Goal: Task Accomplishment & Management: Manage account settings

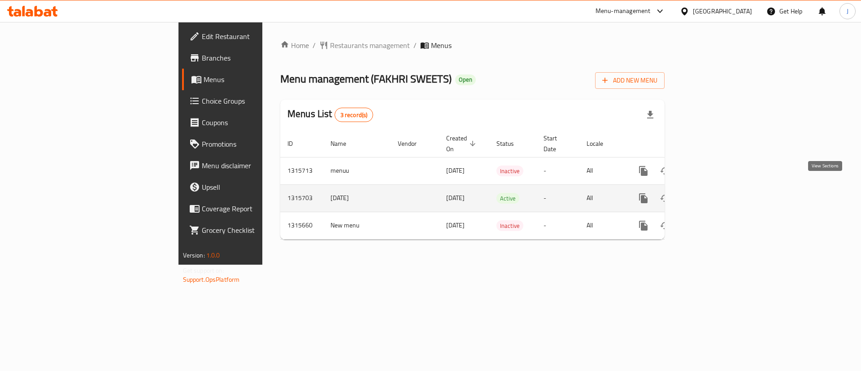
click at [713, 193] on icon "enhanced table" at bounding box center [708, 198] width 11 height 11
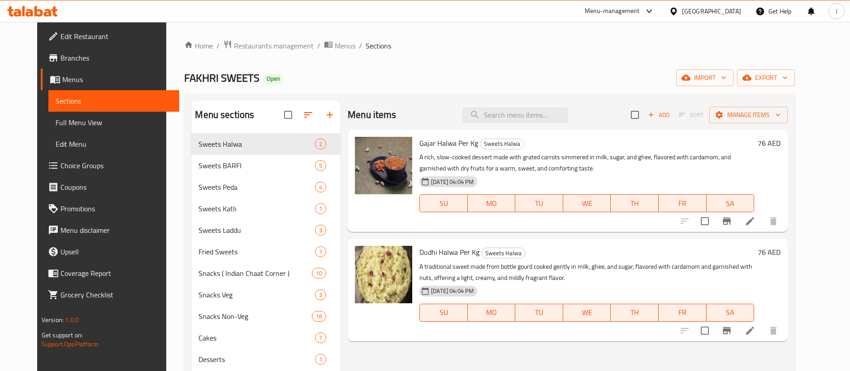
click at [701, 15] on div "[GEOGRAPHIC_DATA]" at bounding box center [711, 11] width 59 height 10
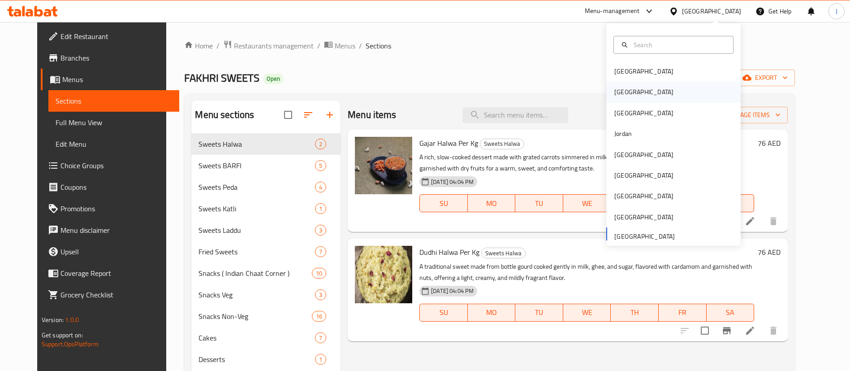
click at [615, 90] on div "[GEOGRAPHIC_DATA]" at bounding box center [644, 92] width 59 height 10
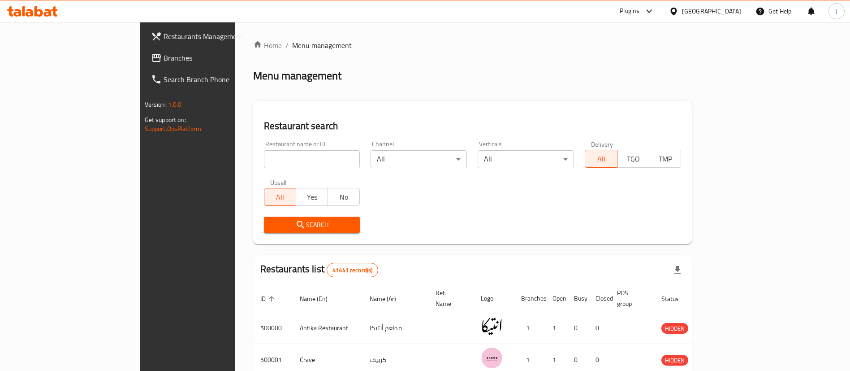
click at [264, 157] on input "search" at bounding box center [312, 159] width 96 height 18
type input "test"
click button "Search" at bounding box center [312, 225] width 96 height 17
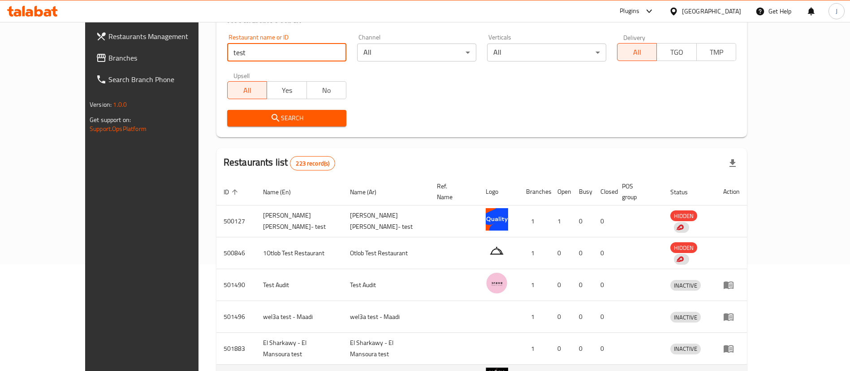
scroll to position [202, 0]
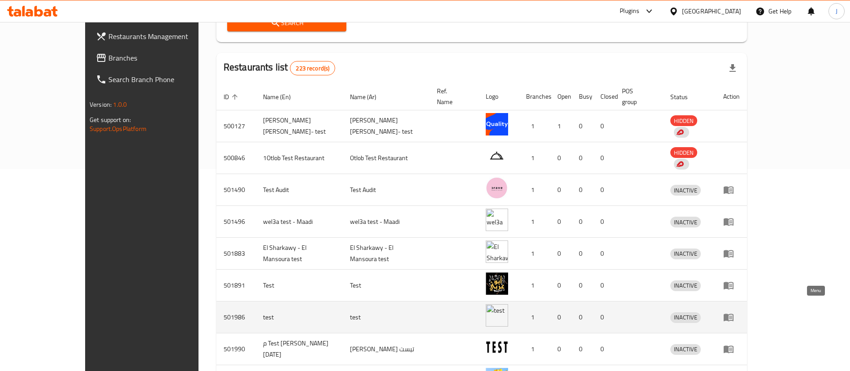
click at [734, 314] on icon "enhanced table" at bounding box center [729, 318] width 10 height 8
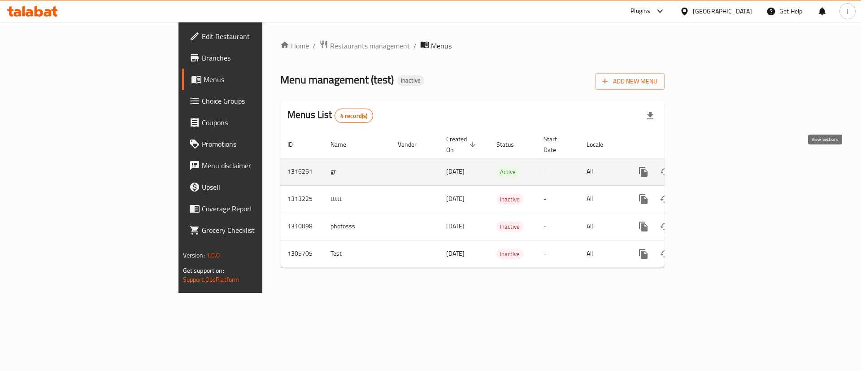
click at [719, 162] on link "enhanced table" at bounding box center [708, 172] width 22 height 22
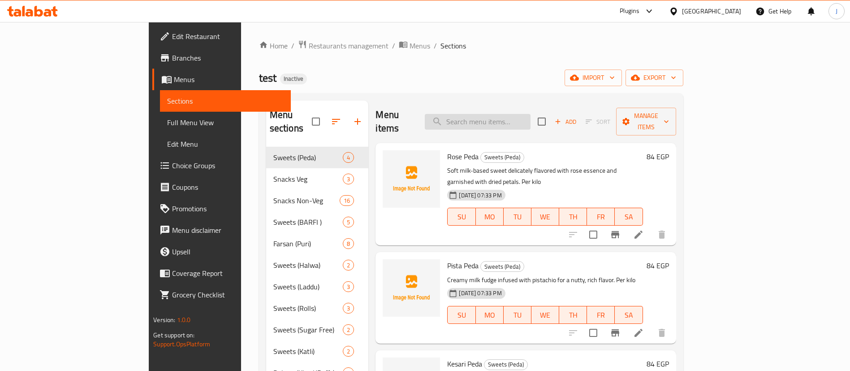
click at [521, 114] on input "search" at bounding box center [478, 122] width 106 height 16
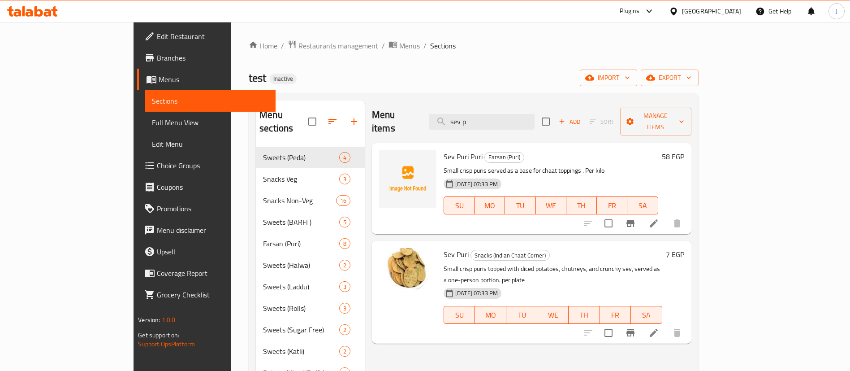
type input "sev p"
click at [568, 248] on h6 "Sev Puri Snacks (Indian Chaat Corner)" at bounding box center [553, 254] width 219 height 13
